Goal: Task Accomplishment & Management: Manage account settings

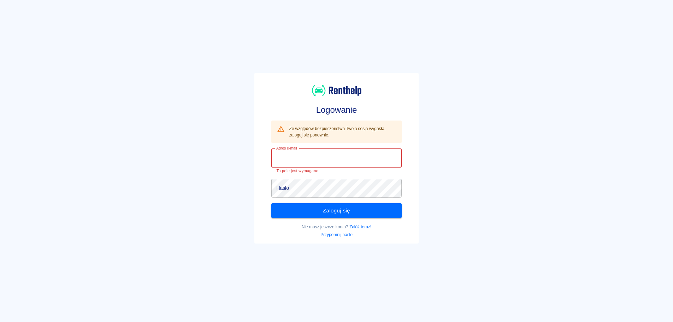
click at [327, 157] on input "Adres e-mail" at bounding box center [336, 158] width 130 height 19
type input "k"
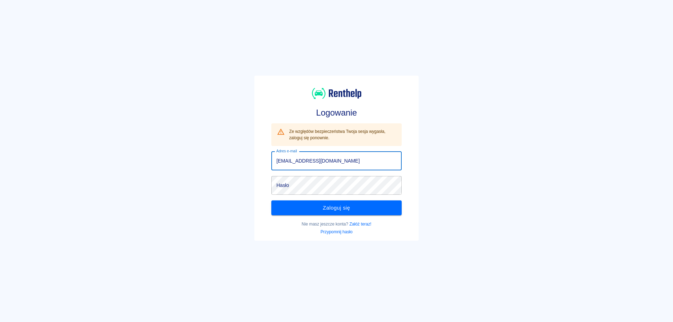
type input "[EMAIL_ADDRESS][DOMAIN_NAME]"
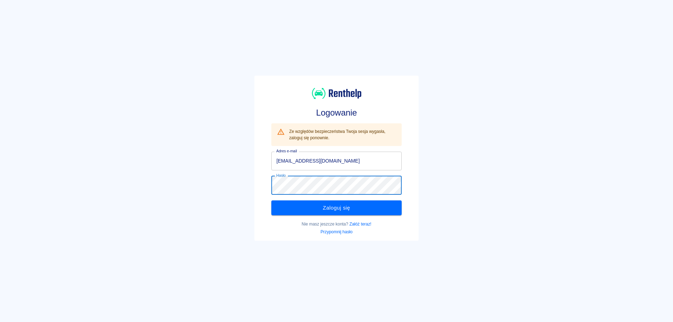
click button "Zaloguj się" at bounding box center [336, 207] width 130 height 15
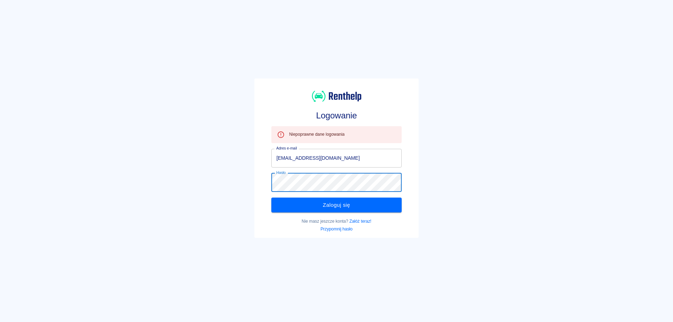
click button "Zaloguj się" at bounding box center [336, 205] width 130 height 15
click at [128, 169] on div "Logowanie Niepoprawne dane logowania Adres e-mail [EMAIL_ADDRESS][DOMAIN_NAME] …" at bounding box center [333, 155] width 679 height 322
click button "Zaloguj się" at bounding box center [336, 205] width 130 height 15
click at [581, 217] on div "Logowanie Niepoprawne dane logowania Adres e-mail [EMAIL_ADDRESS][DOMAIN_NAME] …" at bounding box center [333, 155] width 679 height 322
click at [156, 176] on div "Logowanie Niepoprawne dane logowania Adres e-mail [EMAIL_ADDRESS][DOMAIN_NAME] …" at bounding box center [333, 155] width 679 height 322
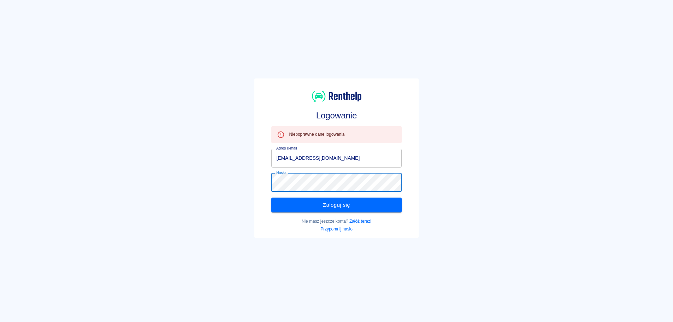
click button "Zaloguj się" at bounding box center [336, 205] width 130 height 15
click at [157, 182] on div "Logowanie Niepoprawne dane logowania Adres e-mail [EMAIL_ADDRESS][DOMAIN_NAME] …" at bounding box center [333, 155] width 679 height 322
click button "Zaloguj się" at bounding box center [336, 205] width 130 height 15
click at [467, 163] on div "Logowanie Niepoprawne dane logowania Adres e-mail [EMAIL_ADDRESS][DOMAIN_NAME] …" at bounding box center [333, 155] width 679 height 322
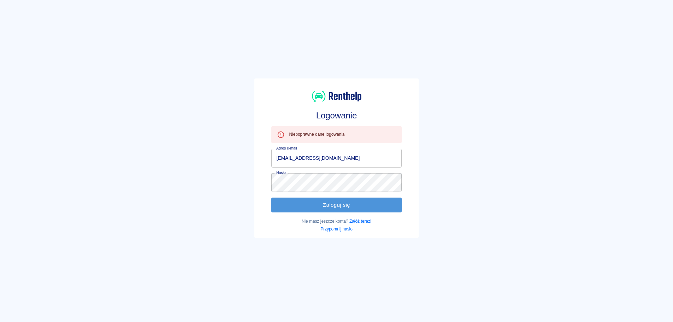
click at [306, 200] on button "Zaloguj się" at bounding box center [336, 205] width 130 height 15
click at [303, 205] on button "Zaloguj się" at bounding box center [336, 205] width 130 height 15
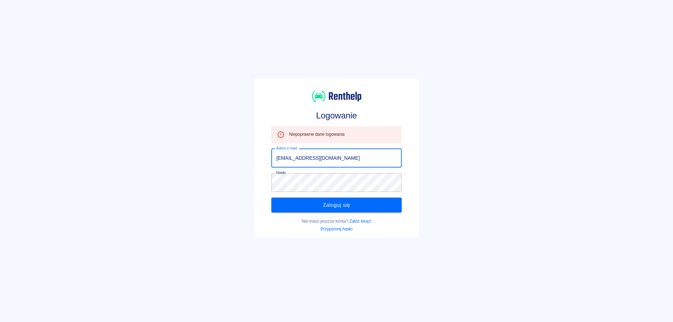
click at [351, 163] on input "[EMAIL_ADDRESS][DOMAIN_NAME]" at bounding box center [336, 158] width 130 height 19
click at [347, 229] on link "Przypomnij hasło" at bounding box center [337, 229] width 32 height 5
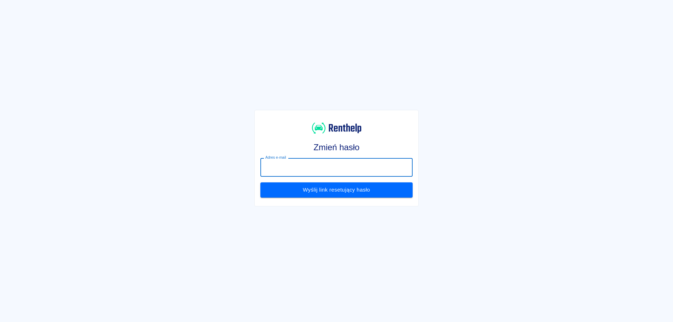
click at [351, 170] on input "Adres e-mail" at bounding box center [336, 167] width 152 height 19
type input "[EMAIL_ADDRESS][DOMAIN_NAME]"
click button "Wyślij link resetujący hasło" at bounding box center [336, 189] width 152 height 15
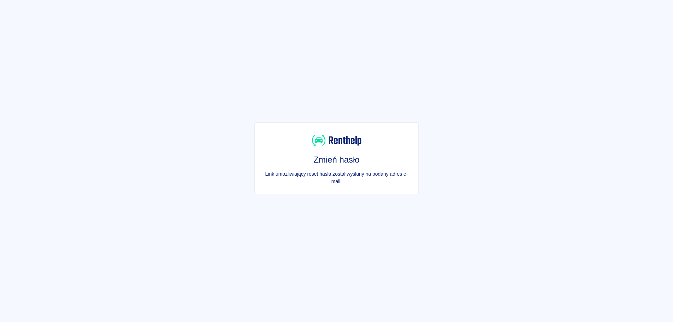
click at [143, 106] on div "Zmień hasło Link umożliwiający reset hasła został wysłany na podany adres e-mai…" at bounding box center [333, 155] width 679 height 322
